Goal: Task Accomplishment & Management: Use online tool/utility

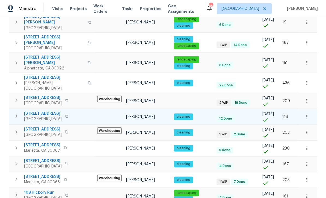
scroll to position [17, 0]
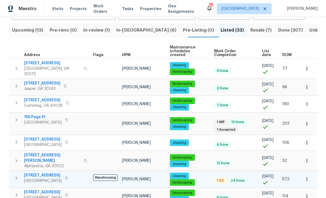
scroll to position [17, 0]
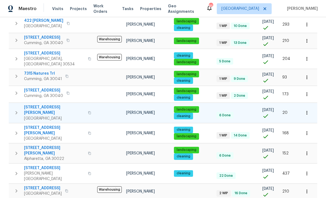
scroll to position [261, 0]
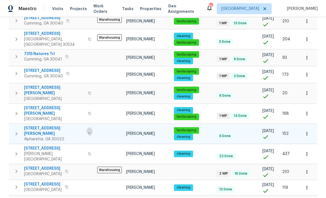
click at [88, 132] on icon "button" at bounding box center [89, 133] width 3 height 3
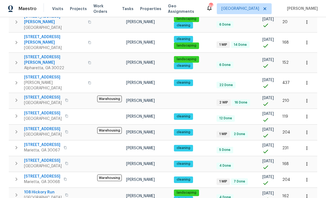
scroll to position [332, 0]
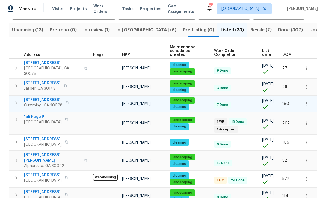
scroll to position [54, 0]
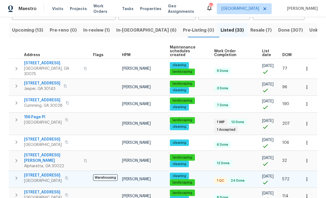
click at [49, 173] on span "5055 Hickory Hills Dr" at bounding box center [43, 175] width 38 height 5
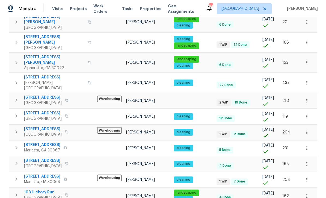
scroll to position [332, 0]
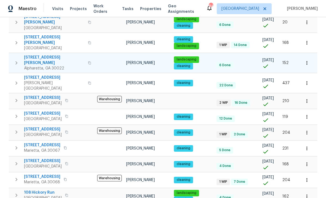
click at [44, 55] on span "4345 Park Brooke Trce" at bounding box center [54, 60] width 61 height 11
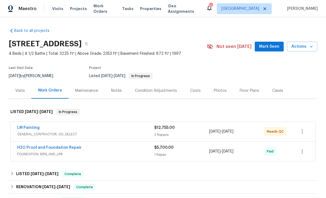
scroll to position [17, 0]
click at [23, 126] on link "LM Painting" at bounding box center [28, 128] width 22 height 4
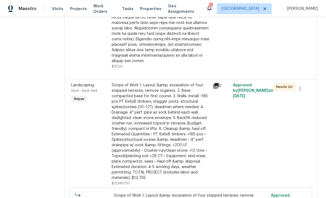
scroll to position [164, 0]
click at [219, 83] on icon at bounding box center [216, 86] width 7 height 7
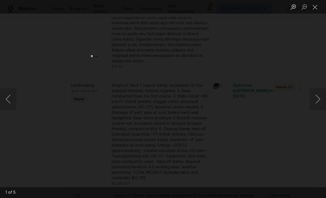
click at [206, 98] on img "Lightbox" at bounding box center [163, 99] width 144 height 88
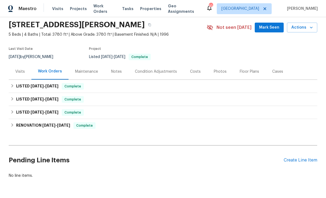
scroll to position [19, 0]
click at [296, 162] on div "Create Line Item" at bounding box center [301, 160] width 34 height 5
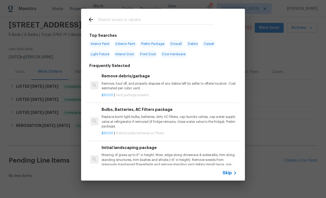
click at [122, 44] on span "Exterior Paint" at bounding box center [125, 44] width 23 height 8
type input "Exterior Paint"
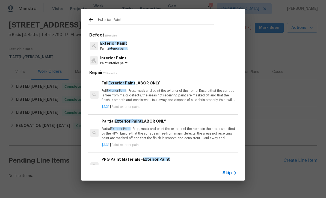
click at [143, 97] on p "Full Exterior Paint - Prep, mask and paint the exterior of the home. Ensure tha…" at bounding box center [169, 96] width 135 height 14
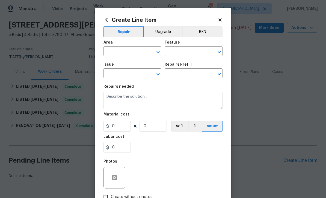
type input "Overall Paint"
type input "Exterior Paint"
type input "Full Exterior Paint LABOR ONLY $1.31"
type textarea "Full Exterior Paint - Prep, mask and paint the exterior of the home. Ensure tha…"
type input "1.31"
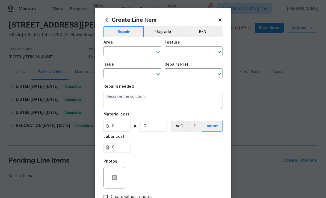
type input "1"
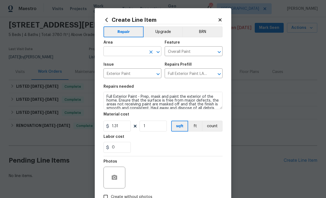
click at [132, 53] on input "text" at bounding box center [124, 52] width 43 height 8
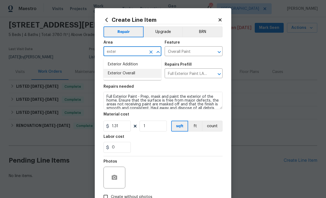
click at [123, 76] on li "Exterior Overall" at bounding box center [132, 73] width 58 height 9
type input "Exterior Overall"
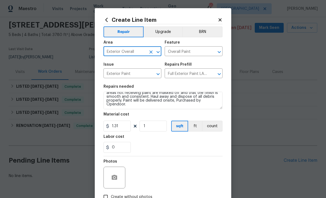
scroll to position [11, 0]
click at [214, 160] on div "Photos" at bounding box center [162, 174] width 119 height 35
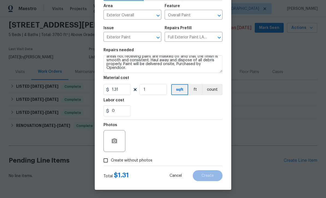
scroll to position [38, 0]
click at [105, 162] on input "Create without photos" at bounding box center [105, 161] width 10 height 10
click at [105, 161] on input "Create without photos" at bounding box center [105, 161] width 10 height 10
checkbox input "false"
click at [111, 141] on button "button" at bounding box center [114, 141] width 13 height 13
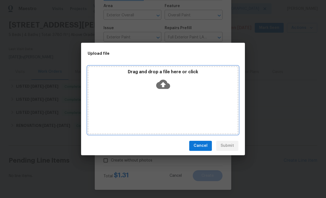
click at [190, 97] on div "Drag and drop a file here or click" at bounding box center [163, 100] width 151 height 68
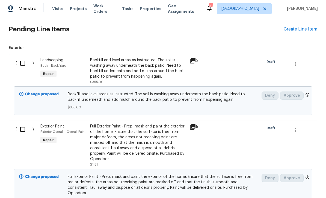
scroll to position [159, 0]
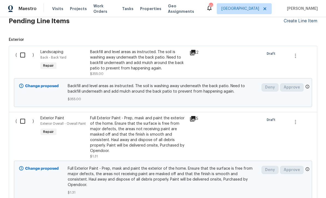
click at [290, 22] on div "Create Line Item" at bounding box center [301, 21] width 34 height 5
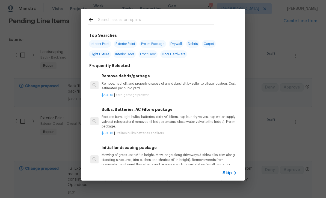
click at [109, 20] on input "text" at bounding box center [156, 20] width 116 height 8
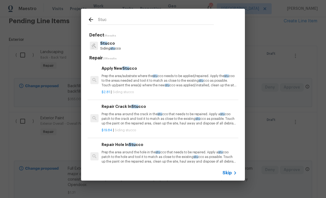
type input "Stucc"
click at [122, 109] on h6 "Repair Crack In [GEOGRAPHIC_DATA] o" at bounding box center [169, 107] width 135 height 6
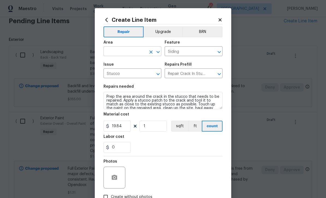
click at [136, 52] on input "text" at bounding box center [124, 52] width 43 height 8
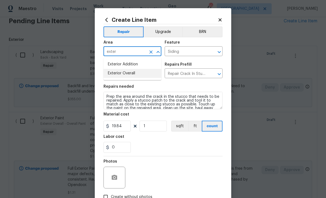
click at [117, 77] on li "Exterior Overall" at bounding box center [132, 73] width 58 height 9
type input "Exterior Overall"
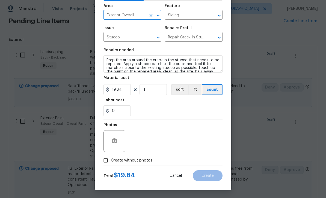
scroll to position [38, 0]
click at [114, 140] on icon "button" at bounding box center [114, 141] width 5 height 5
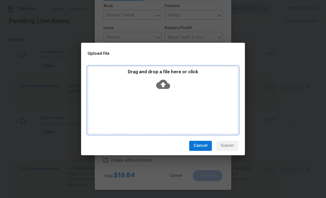
click at [147, 120] on div "Drag and drop a file here or click" at bounding box center [163, 100] width 151 height 68
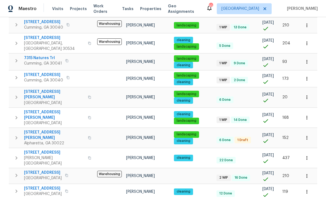
scroll to position [258, 0]
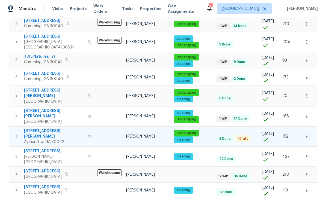
click at [16, 135] on icon "button" at bounding box center [17, 136] width 2 height 3
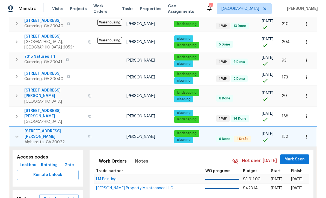
click at [16, 134] on icon "button" at bounding box center [17, 137] width 7 height 7
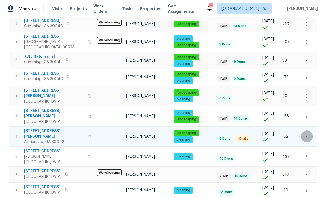
click at [307, 134] on icon "button" at bounding box center [306, 136] width 5 height 5
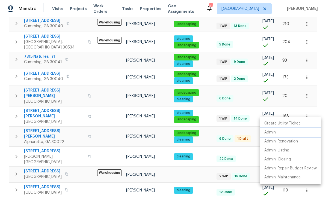
click at [270, 133] on p "Admin" at bounding box center [269, 133] width 11 height 6
